Goal: Find contact information: Find contact information

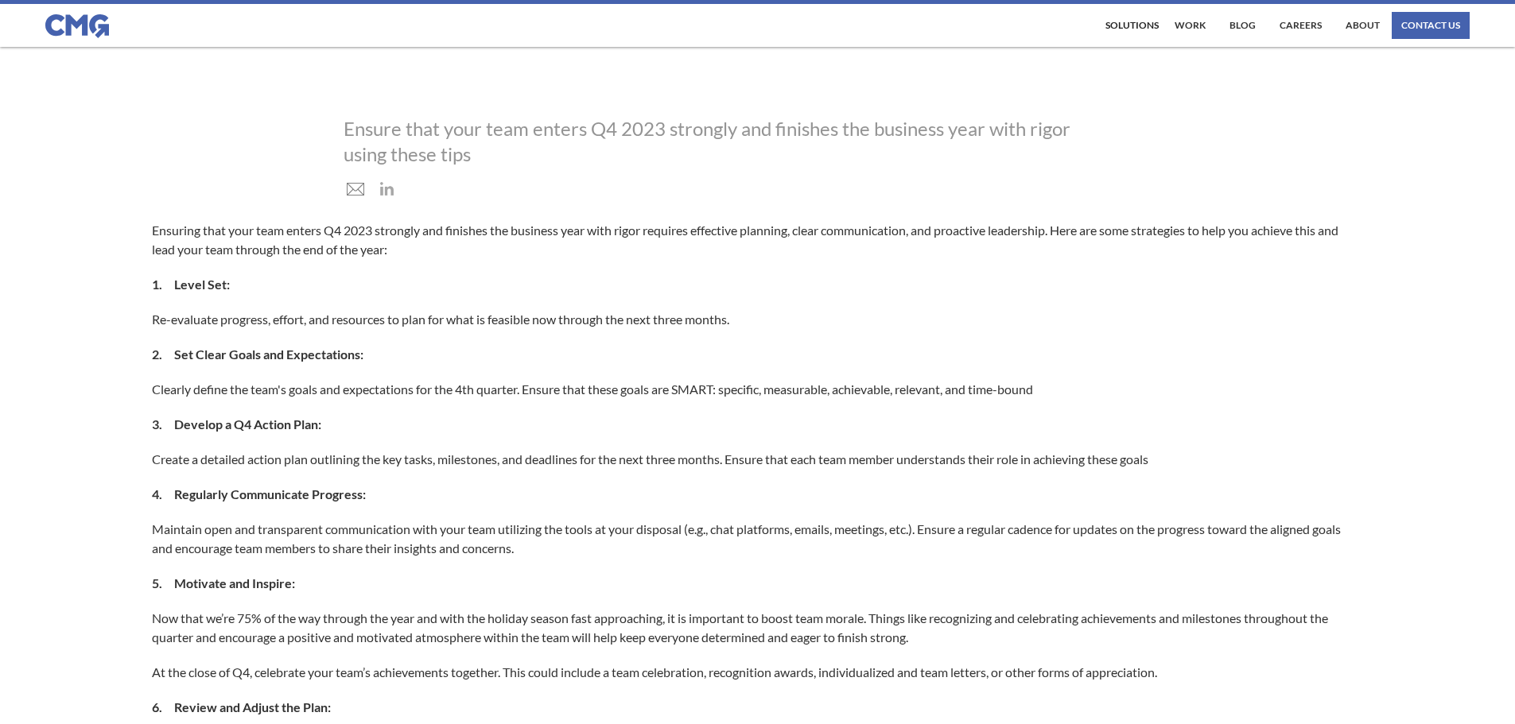
click at [1514, 258] on html "Contact Us First Name * Last Name * Company * Title * Email * Phone How Can We …" at bounding box center [757, 178] width 1515 height 724
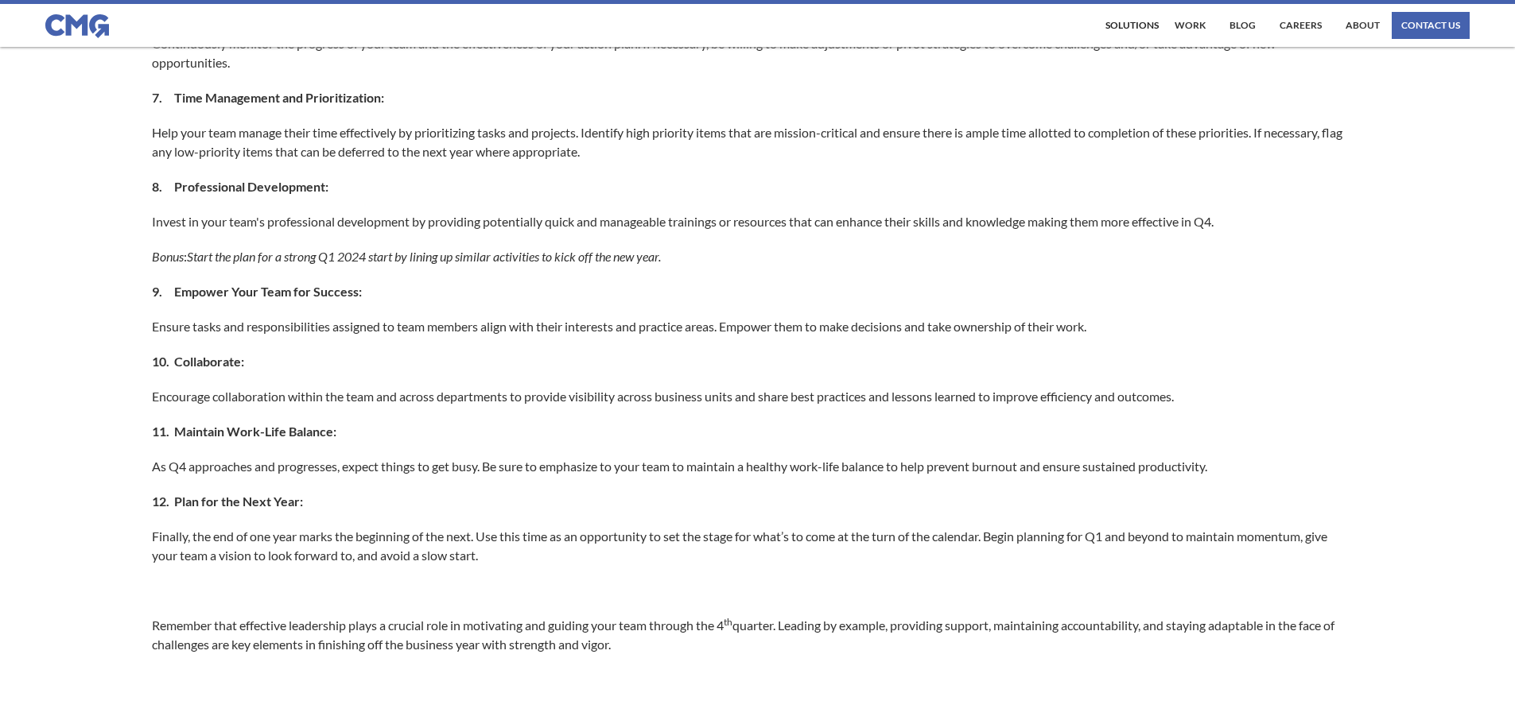
scroll to position [885, 0]
